Goal: Check status: Check status

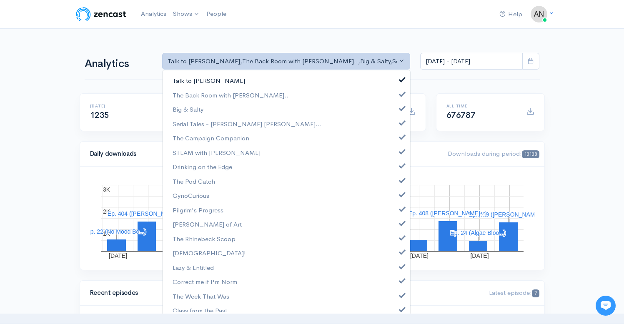
click at [401, 78] on span at bounding box center [402, 78] width 3 height 6
select select "10316"
click at [395, 113] on link "Big & Salty" at bounding box center [287, 109] width 248 height 15
click at [395, 126] on link "Serial Tales - [PERSON_NAME] [PERSON_NAME]..." at bounding box center [287, 124] width 248 height 15
click at [401, 136] on span at bounding box center [402, 136] width 3 height 6
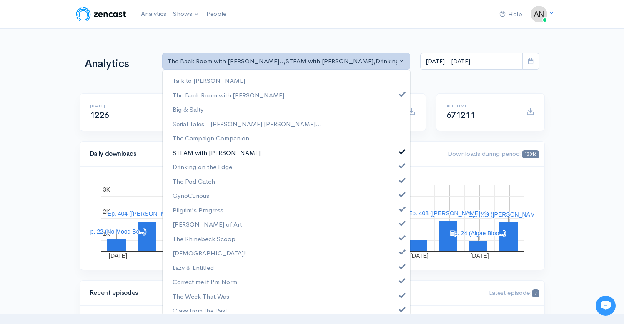
click at [401, 149] on span at bounding box center [402, 151] width 3 height 6
click at [401, 164] on span at bounding box center [402, 165] width 3 height 6
click at [401, 180] on span at bounding box center [402, 179] width 3 height 6
click at [401, 196] on span at bounding box center [402, 194] width 3 height 6
click at [401, 209] on span at bounding box center [402, 208] width 3 height 6
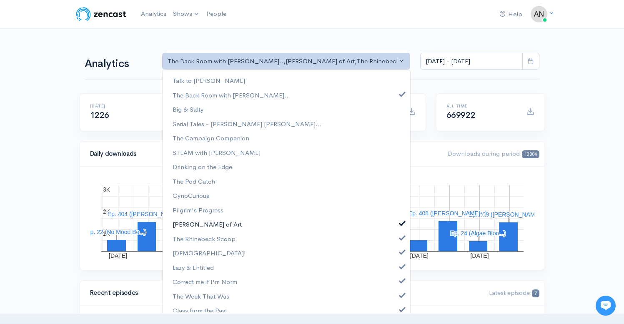
click at [401, 222] on span at bounding box center [402, 222] width 3 height 6
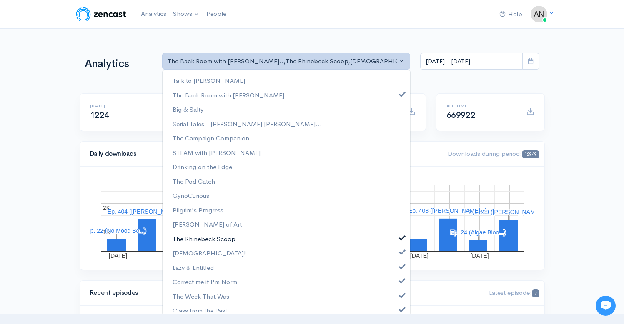
click at [401, 239] on span at bounding box center [402, 237] width 3 height 6
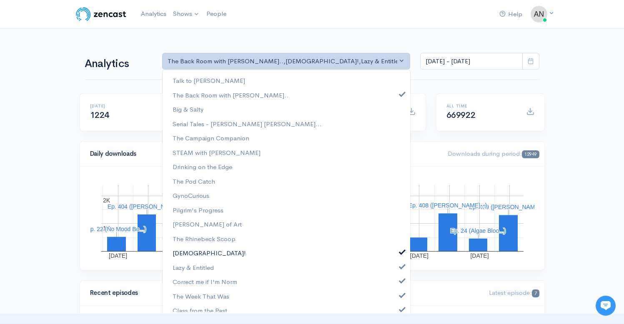
click at [401, 253] on span at bounding box center [402, 251] width 3 height 6
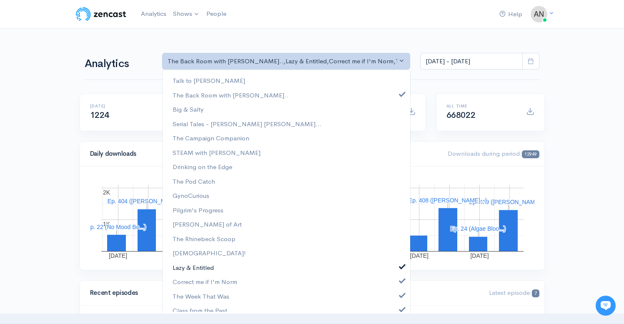
click at [401, 266] on span at bounding box center [402, 266] width 3 height 6
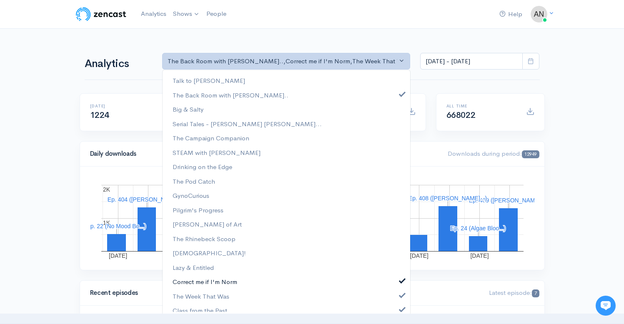
click at [401, 283] on span at bounding box center [402, 280] width 3 height 6
click at [401, 295] on span at bounding box center [402, 295] width 3 height 6
click at [401, 307] on span at bounding box center [402, 309] width 3 height 6
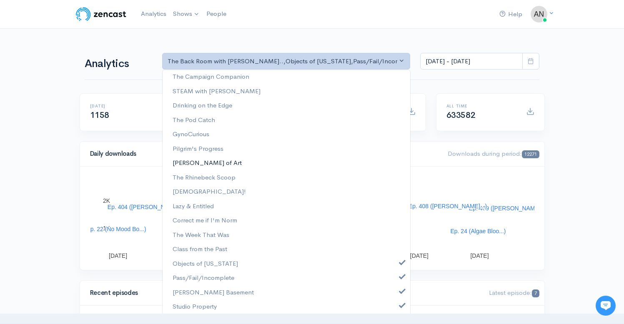
scroll to position [121, 0]
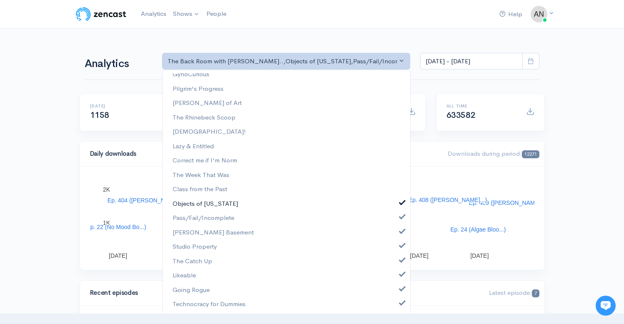
click at [401, 202] on span at bounding box center [402, 202] width 3 height 6
click at [401, 218] on span at bounding box center [402, 216] width 3 height 6
click at [401, 231] on span at bounding box center [402, 231] width 3 height 6
click at [401, 247] on span at bounding box center [402, 245] width 3 height 6
click at [396, 267] on link "The Catch Up" at bounding box center [287, 261] width 248 height 15
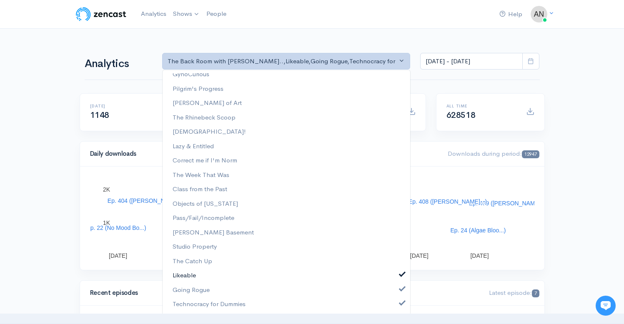
click at [396, 280] on link "Likeable" at bounding box center [287, 276] width 248 height 15
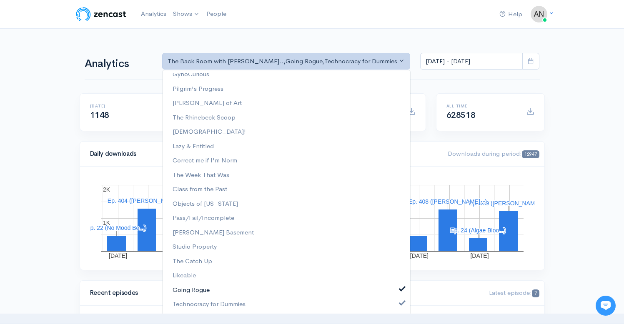
click at [401, 292] on span at bounding box center [402, 288] width 3 height 6
click at [401, 305] on span at bounding box center [402, 302] width 3 height 6
